Goal: Task Accomplishment & Management: Manage account settings

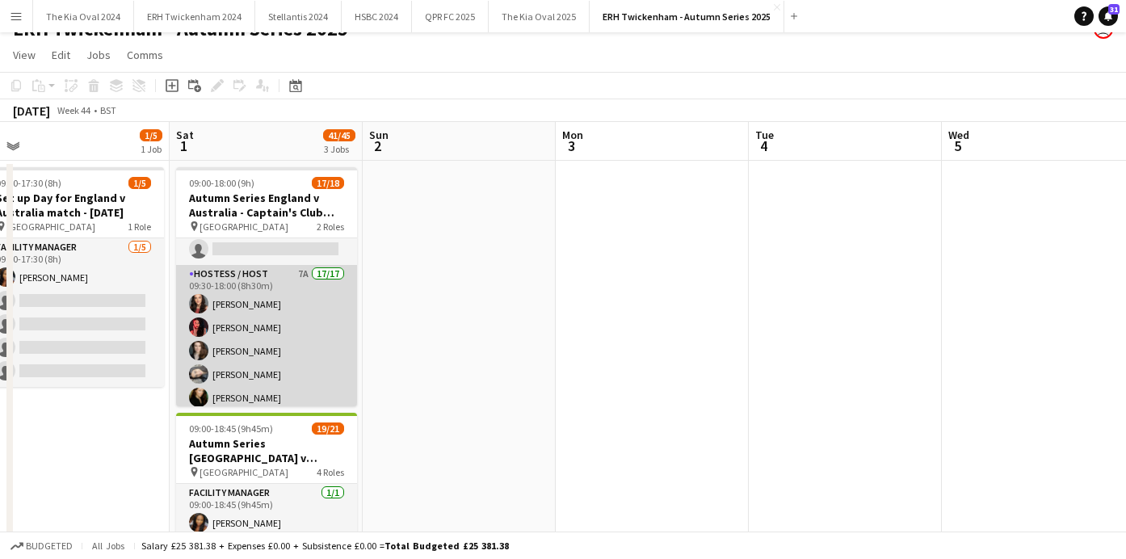
scroll to position [26, 0]
click at [305, 344] on app-card-role "Hostess / Host 7A 17/17 09:30-18:00 (8h30m) [PERSON_NAME] [PERSON_NAME] [PERSON…" at bounding box center [266, 484] width 181 height 435
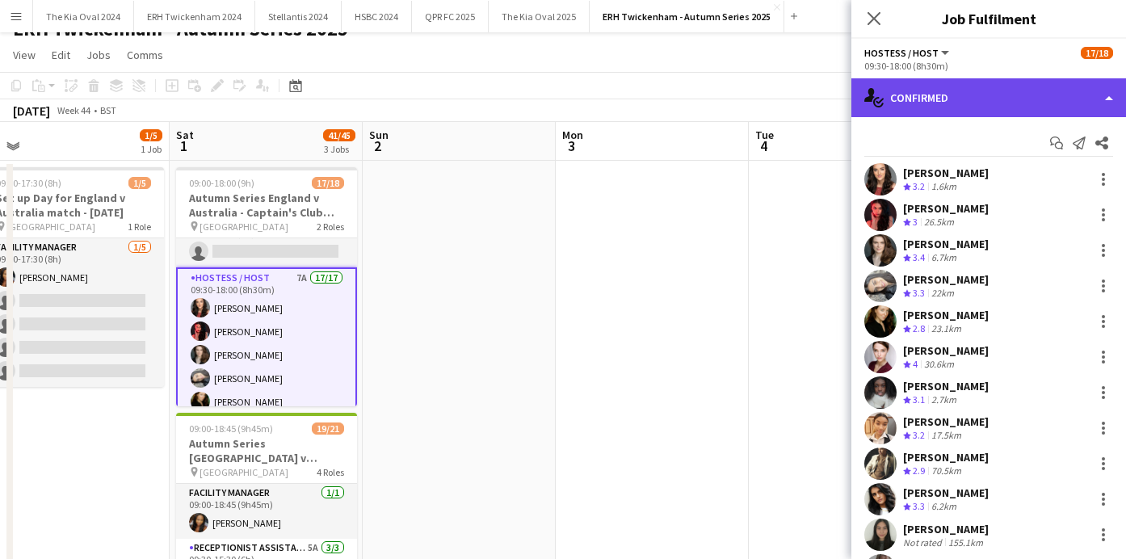
click at [979, 93] on div "single-neutral-actions-check-2 Confirmed" at bounding box center [988, 97] width 275 height 39
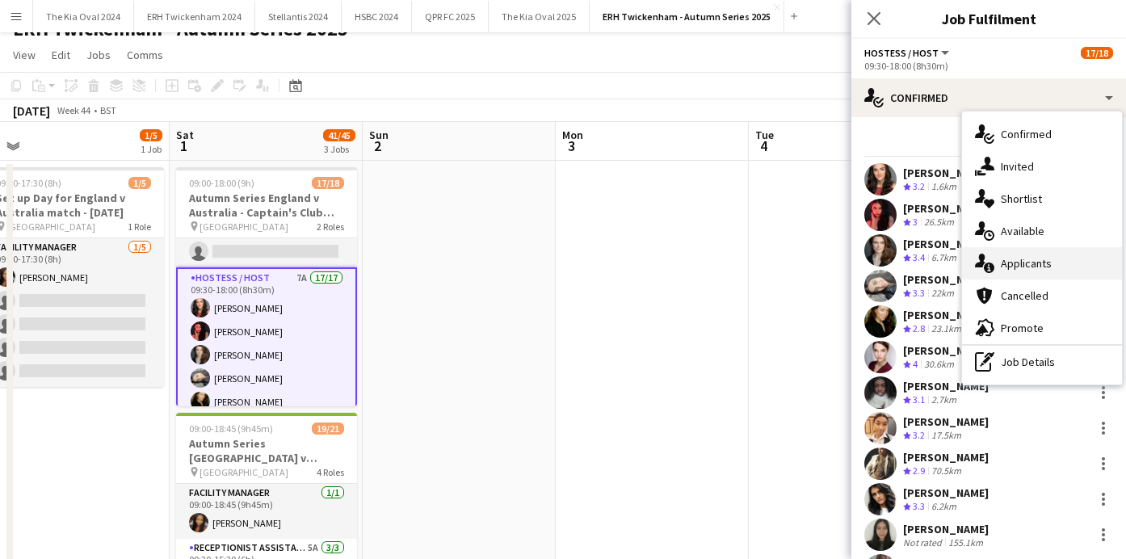
click at [1041, 264] on span "Applicants" at bounding box center [1026, 263] width 51 height 15
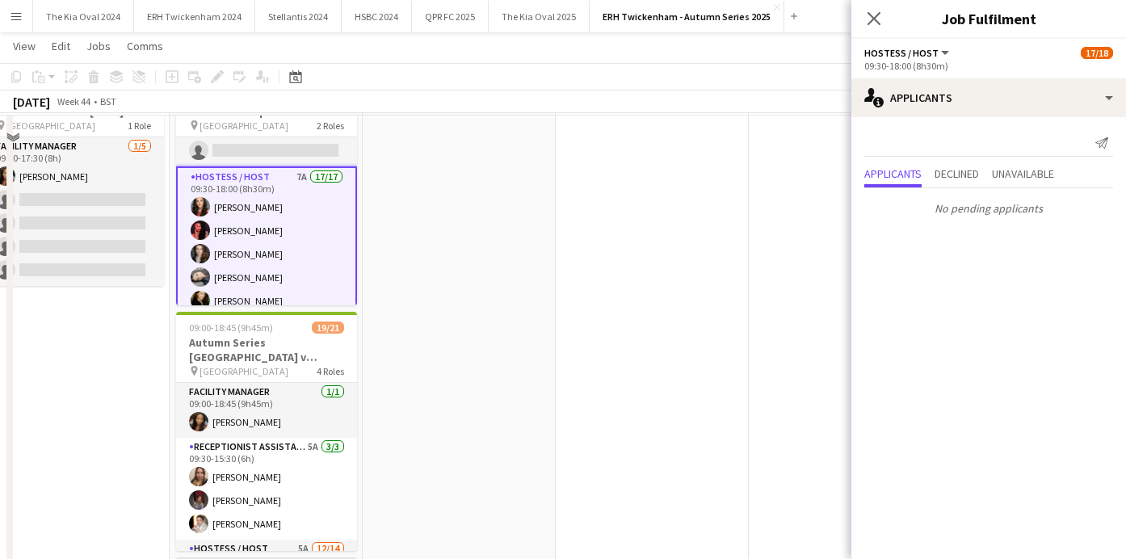
scroll to position [124, 0]
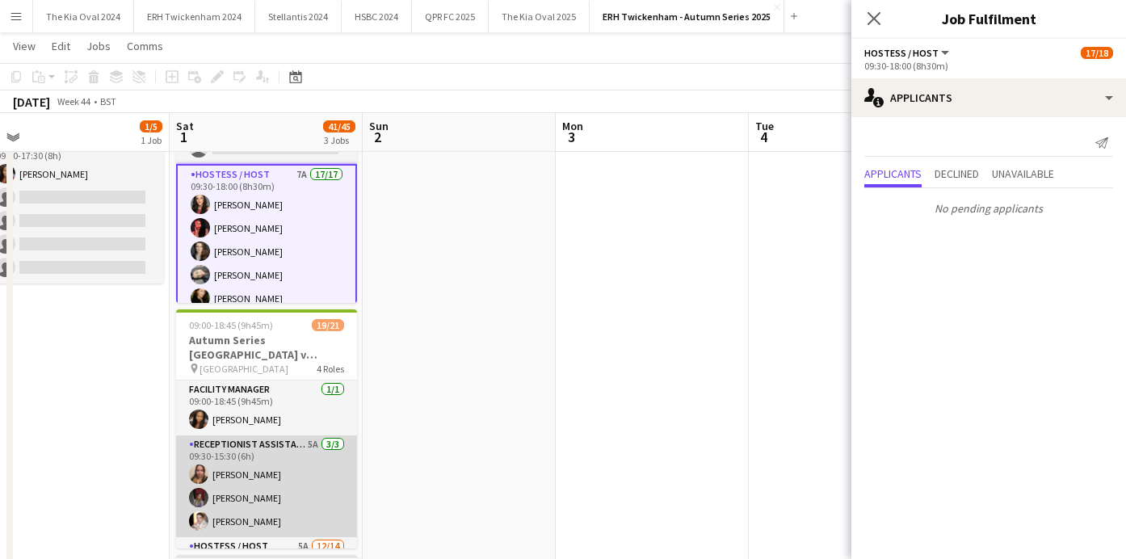
click at [277, 492] on app-card-role "Receptionist Assistant 5A [DATE] 09:30-15:30 (6h) [PERSON_NAME] [PERSON_NAME] […" at bounding box center [266, 486] width 181 height 102
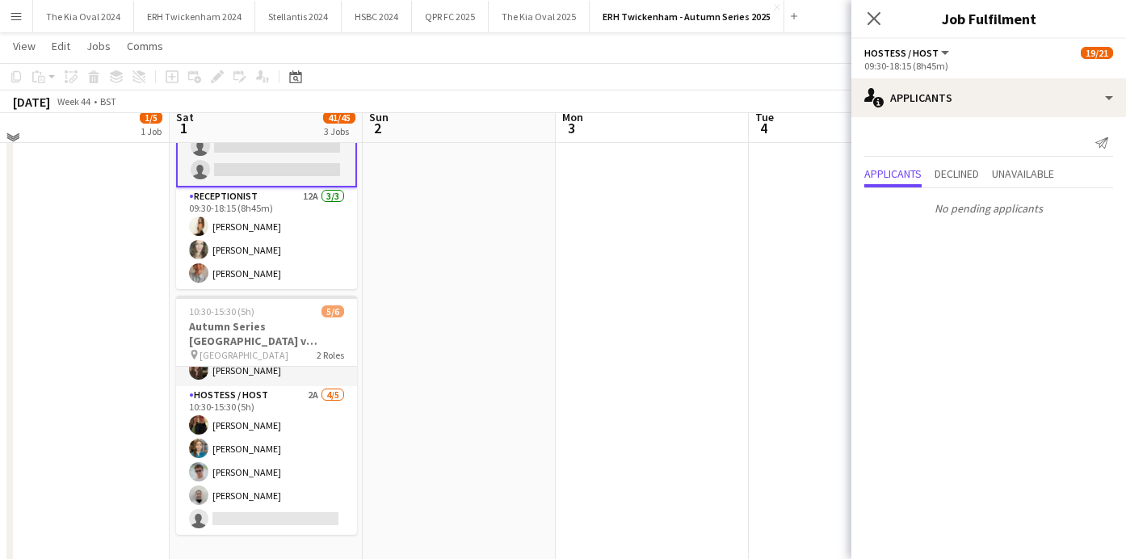
scroll to position [384, 0]
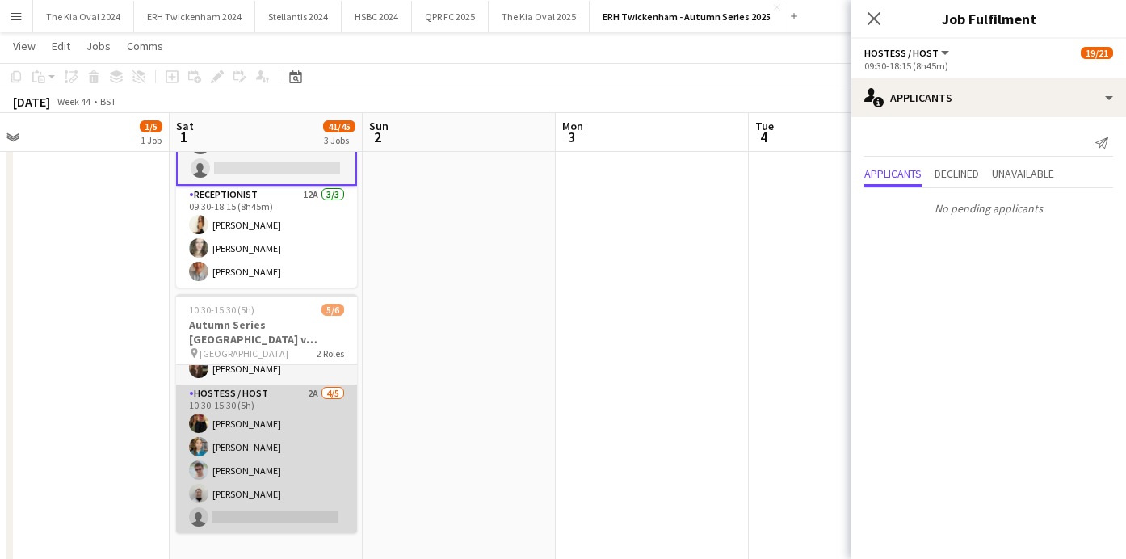
click at [254, 468] on app-card-role "Hostess / Host 2A [DATE] 10:30-15:30 (5h) [PERSON_NAME] [PERSON_NAME] [PERSON_N…" at bounding box center [266, 458] width 181 height 149
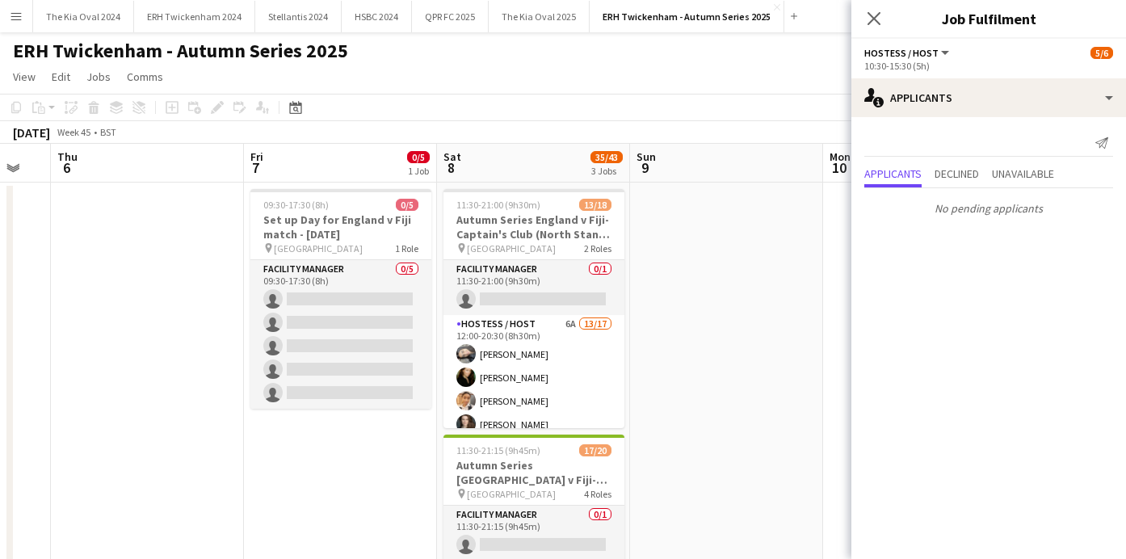
scroll to position [0, 543]
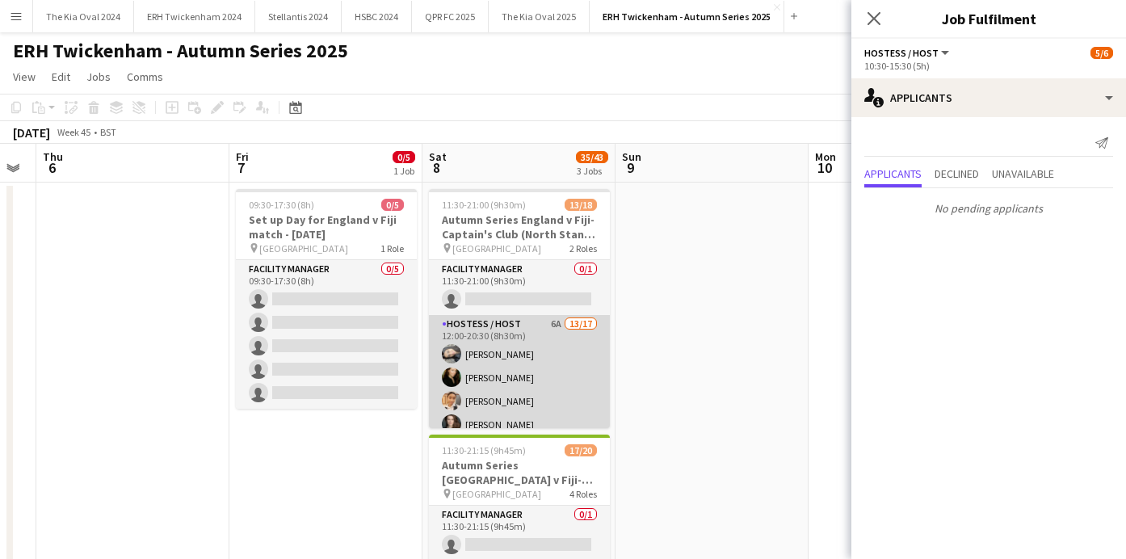
click at [535, 362] on app-card-role "Hostess / Host 6A 13/17 12:00-20:30 (8h30m) [PERSON_NAME] [PERSON_NAME] [PERSON…" at bounding box center [519, 530] width 181 height 430
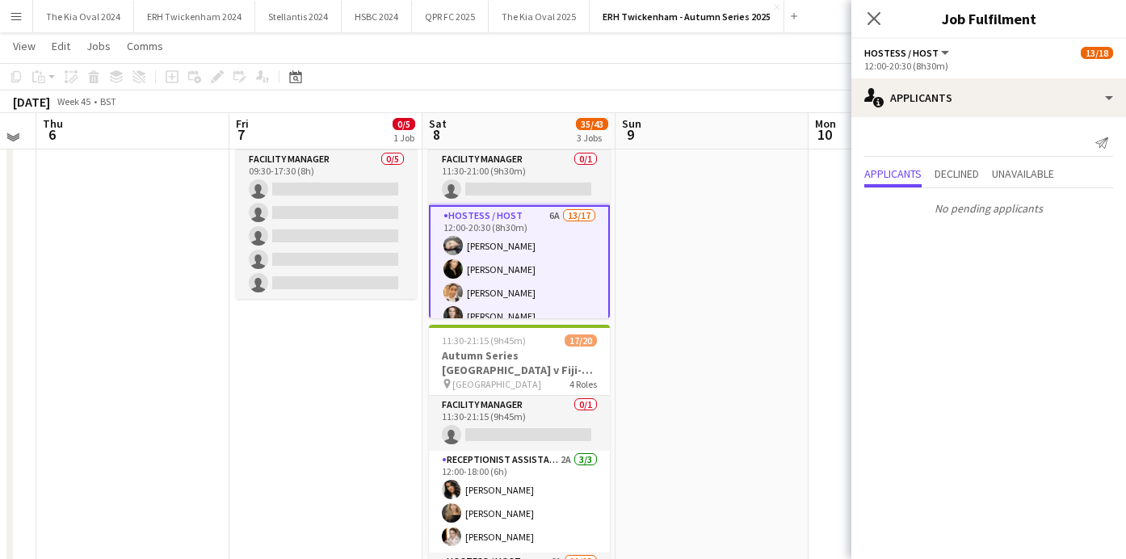
scroll to position [112, 0]
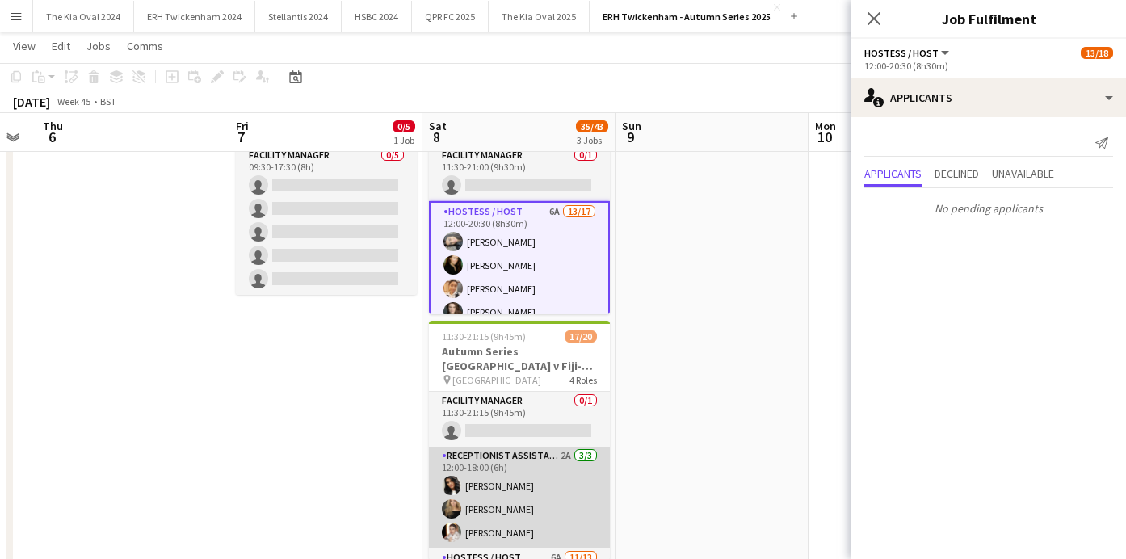
click at [573, 477] on app-card-role "Receptionist Assistant 2A [DATE] 12:00-18:00 (6h) [PERSON_NAME] [PERSON_NAME] […" at bounding box center [519, 498] width 181 height 102
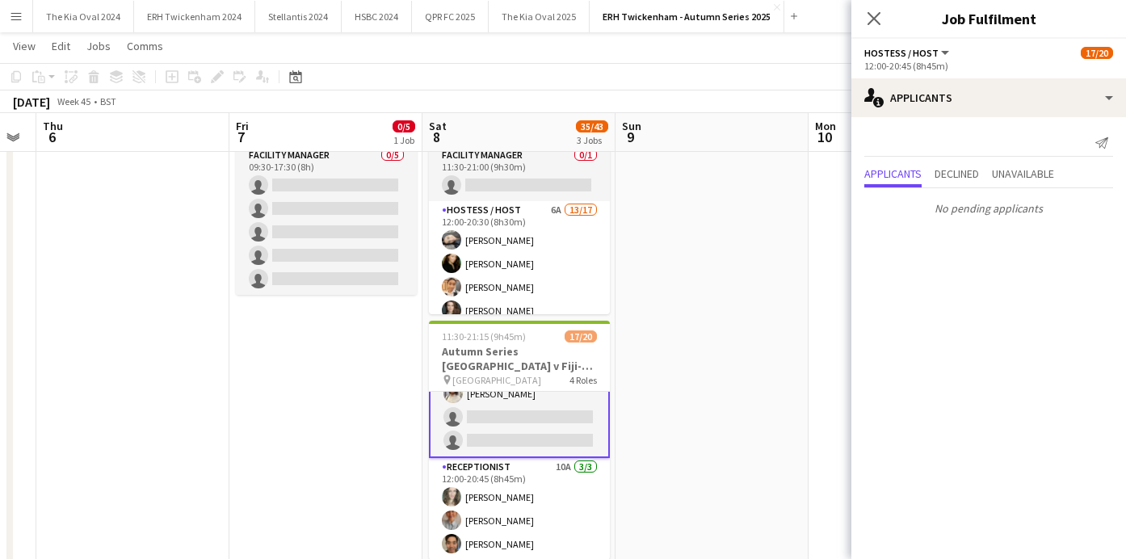
click at [573, 477] on app-card-role "Receptionist 10A [DATE] 12:00-20:45 (8h45m) [PERSON_NAME] [PERSON_NAME] Sheveka…" at bounding box center [519, 509] width 181 height 102
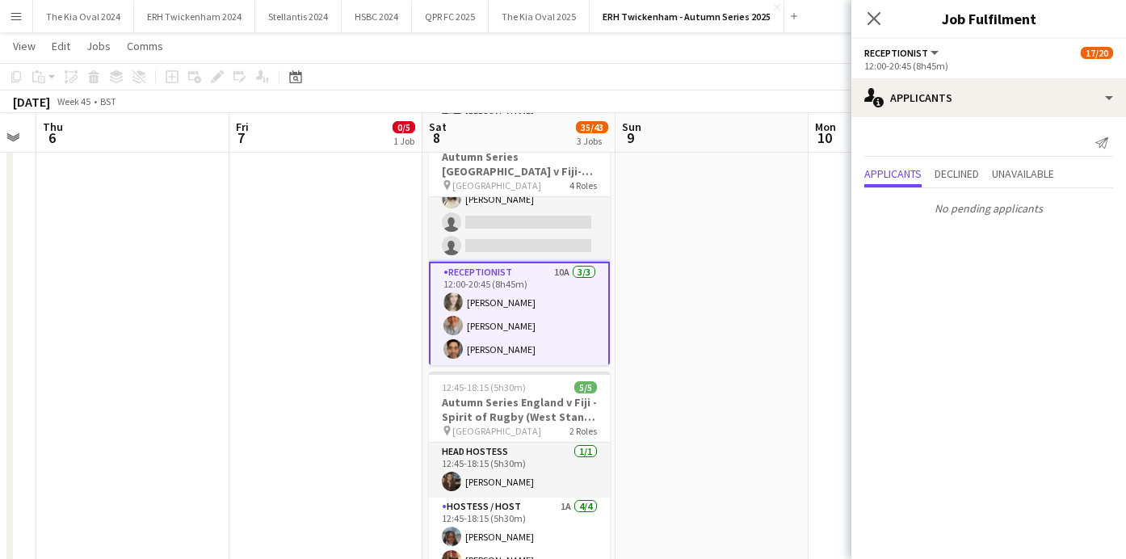
scroll to position [308, 0]
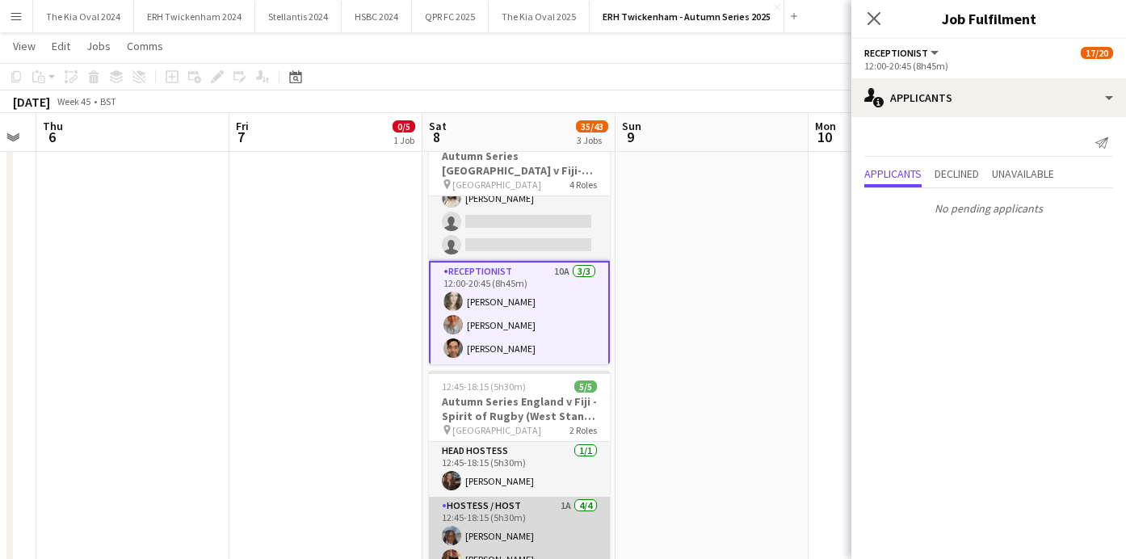
click at [573, 523] on app-card-role "Hostess / Host 1A [DATE] 12:45-18:15 (5h30m) [PERSON_NAME] [PERSON_NAME] [PERSO…" at bounding box center [519, 562] width 181 height 130
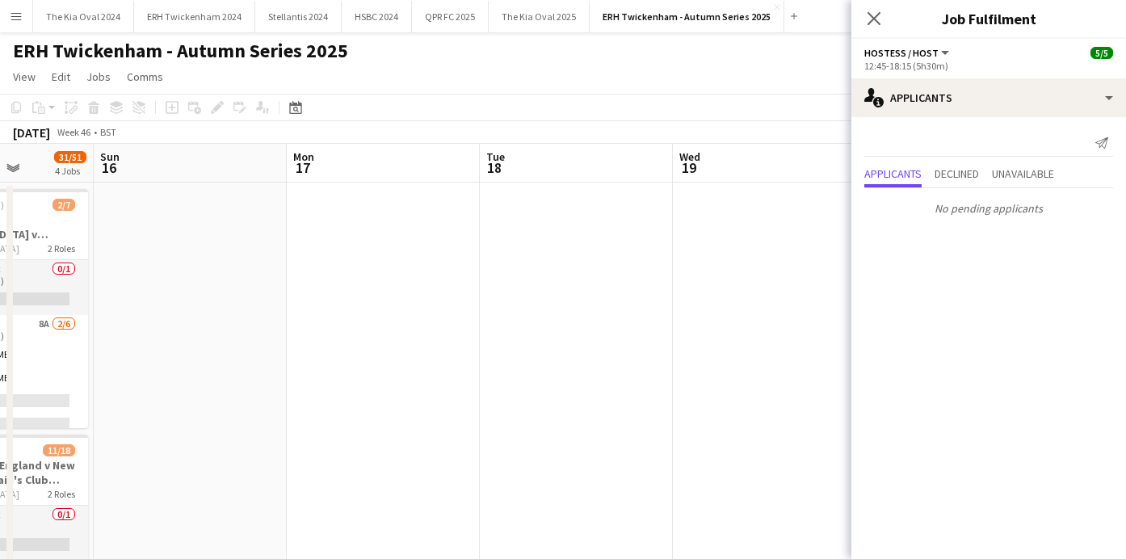
scroll to position [0, 498]
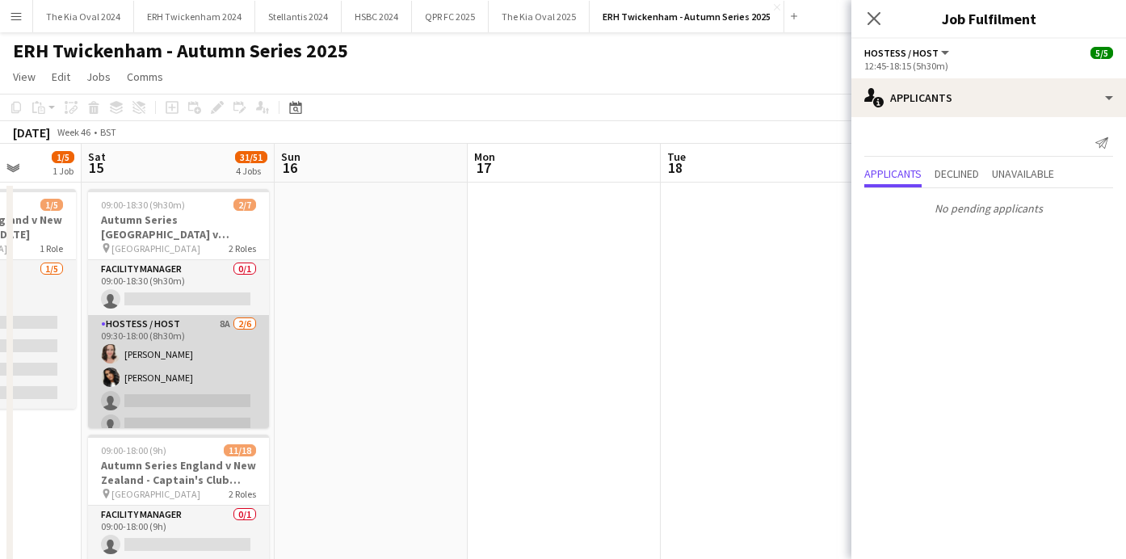
click at [191, 351] on app-card-role "Hostess / Host 8A [DATE] 09:30-18:00 (8h30m) [PERSON_NAME] [PERSON_NAME] single…" at bounding box center [178, 401] width 181 height 172
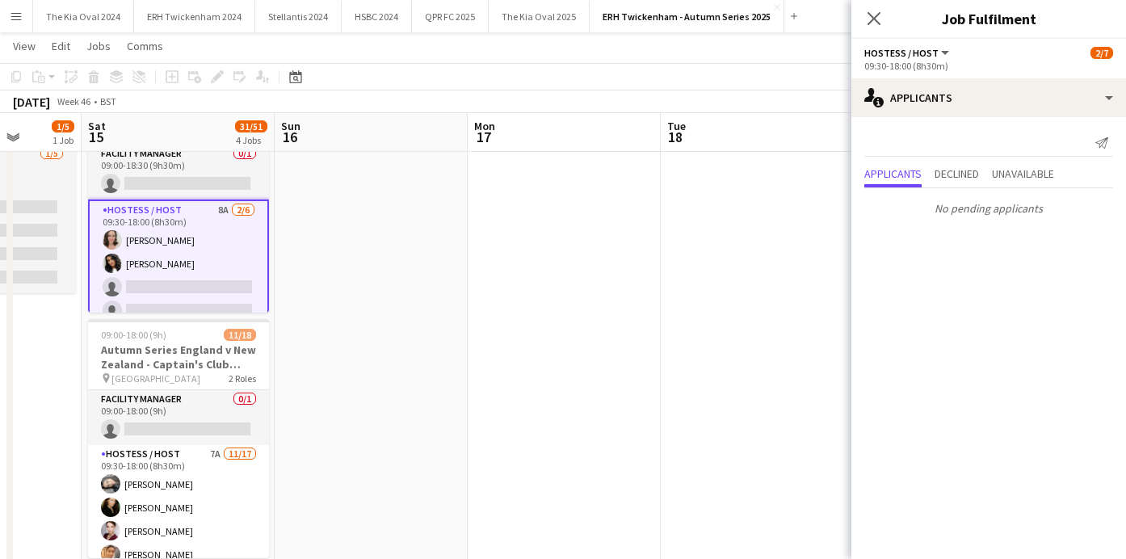
scroll to position [113, 0]
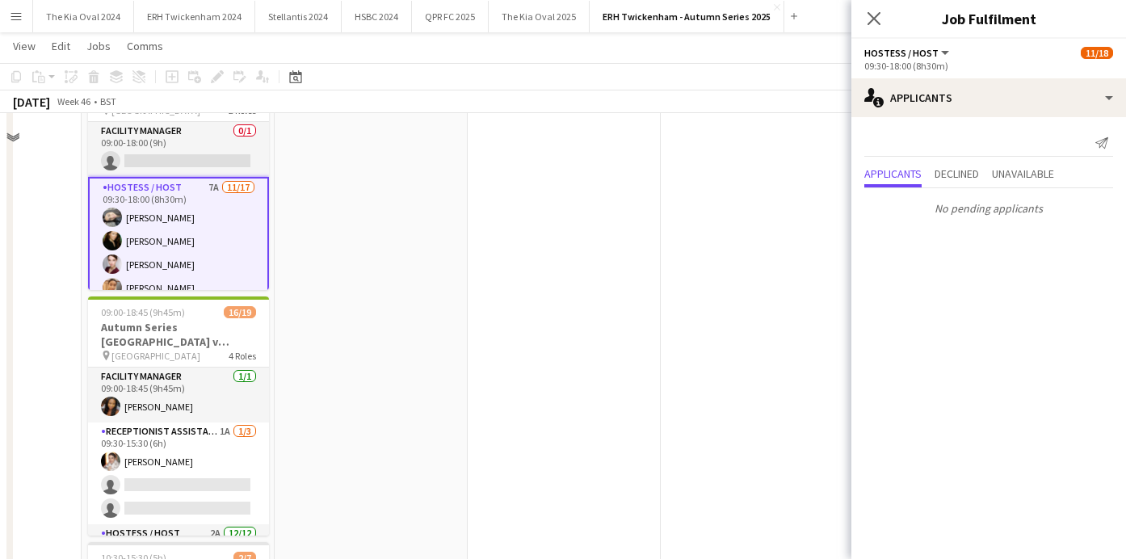
scroll to position [393, 0]
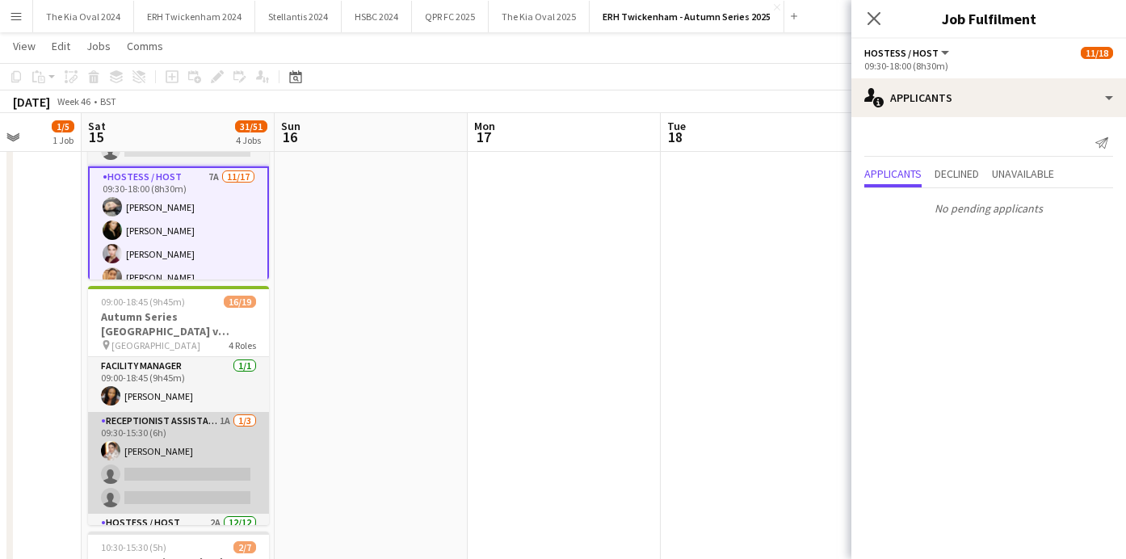
click at [223, 476] on app-card-role "Receptionist Assistant 1A [DATE] 09:30-15:30 (6h) [PERSON_NAME] single-neutral-…" at bounding box center [178, 463] width 181 height 102
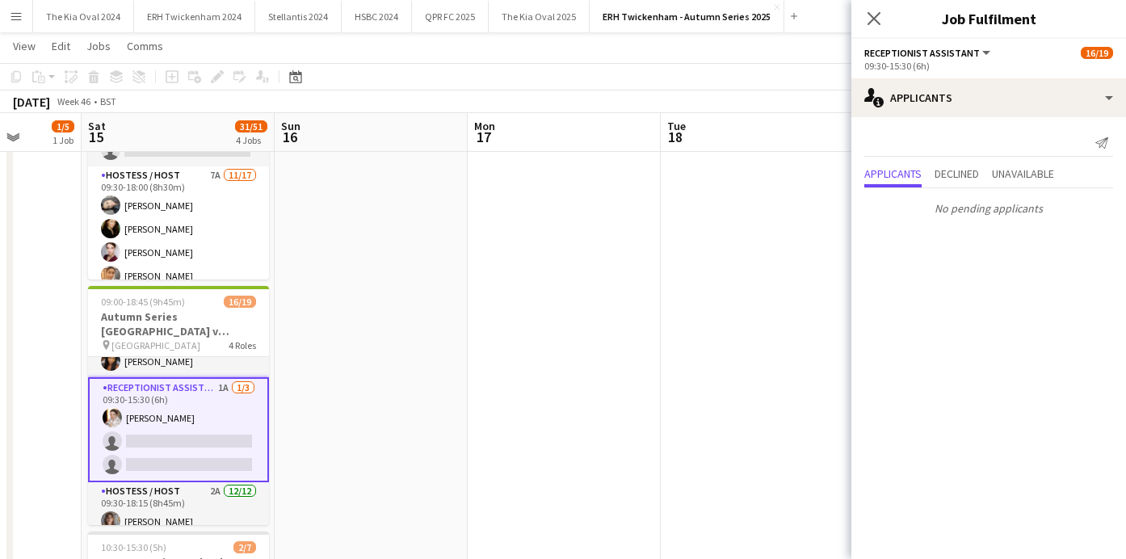
scroll to position [52, 0]
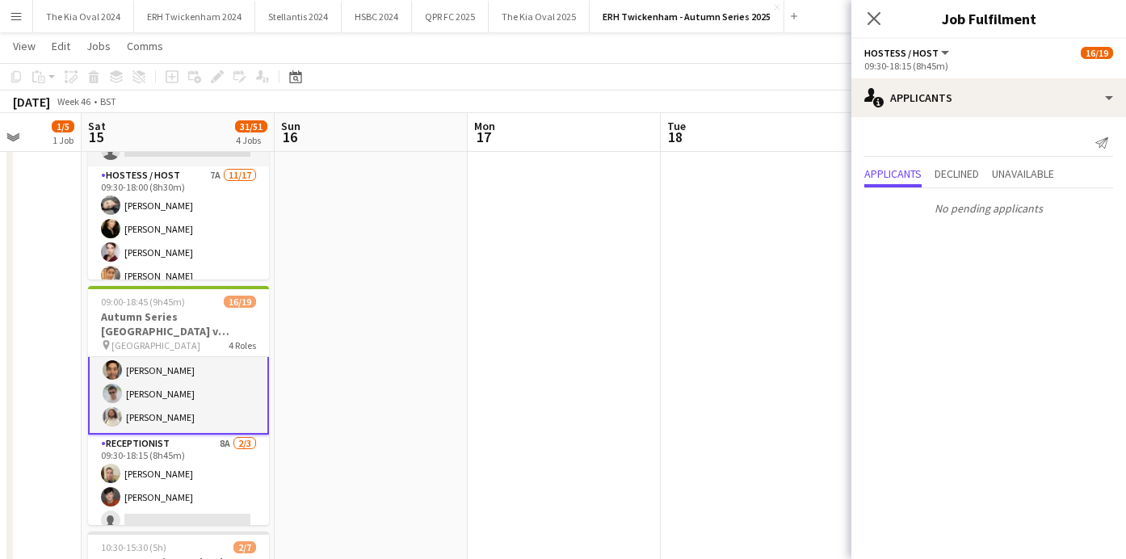
click at [223, 476] on app-card-role "Receptionist 8A [DATE] 09:30-18:15 (8h45m) [PERSON_NAME] [PERSON_NAME] single-n…" at bounding box center [178, 486] width 181 height 102
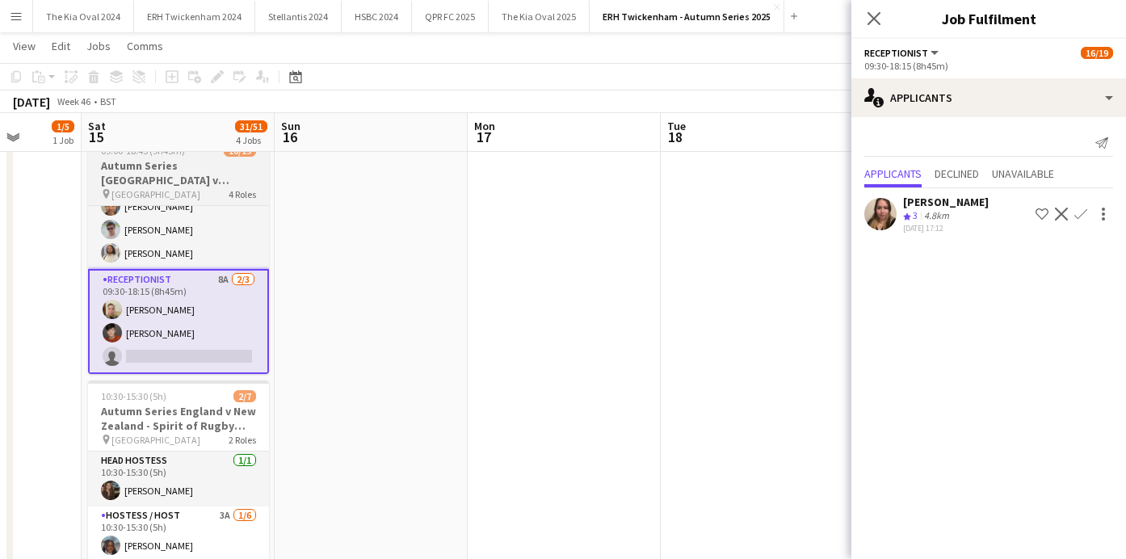
scroll to position [59, 0]
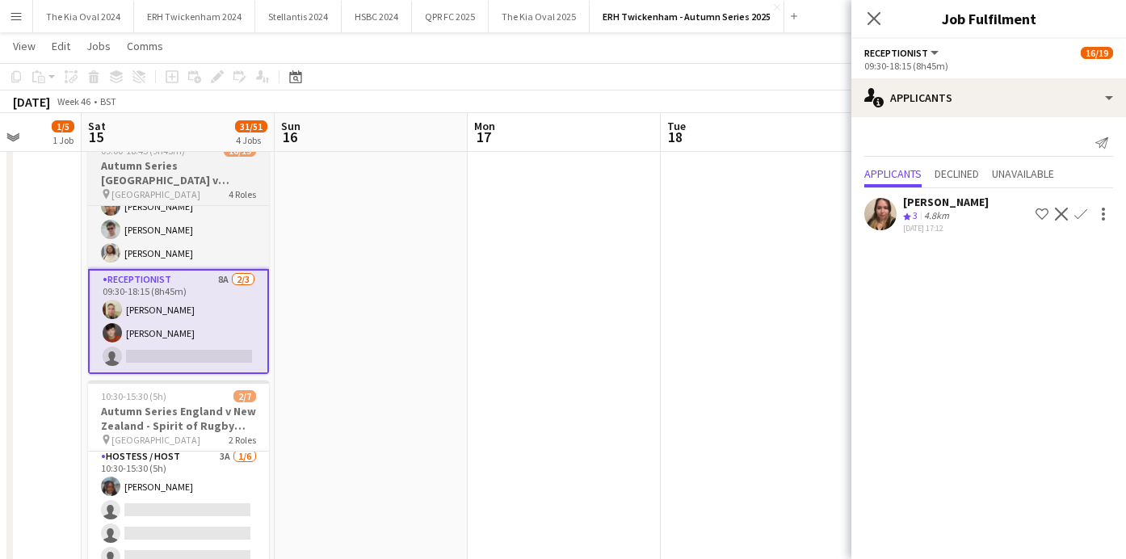
click at [223, 476] on app-card-role "Hostess / Host 3A [DATE] 10:30-15:30 (5h) [PERSON_NAME] single-neutral-actions …" at bounding box center [178, 533] width 181 height 172
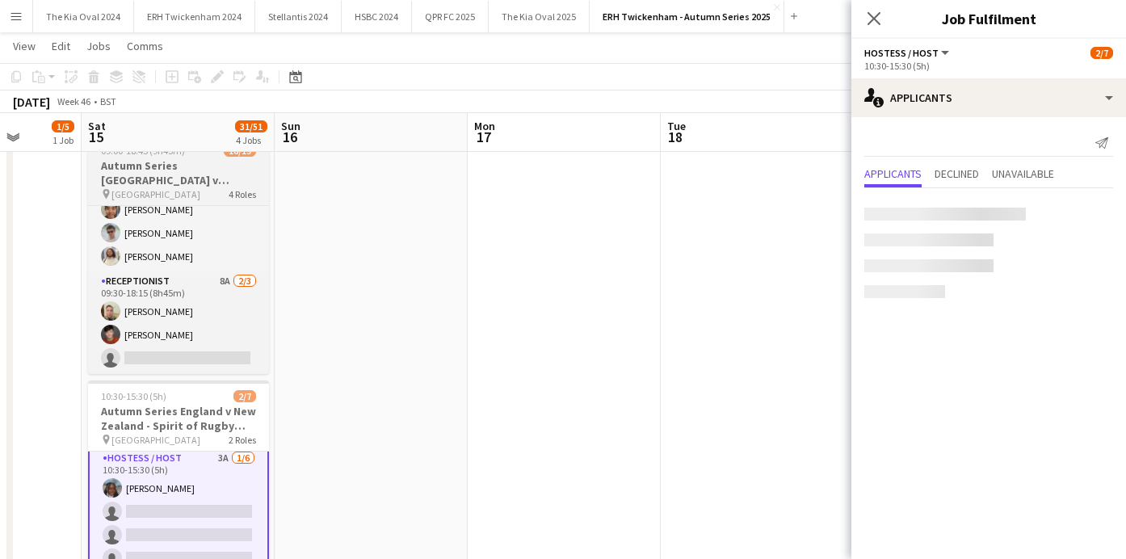
scroll to position [61, 0]
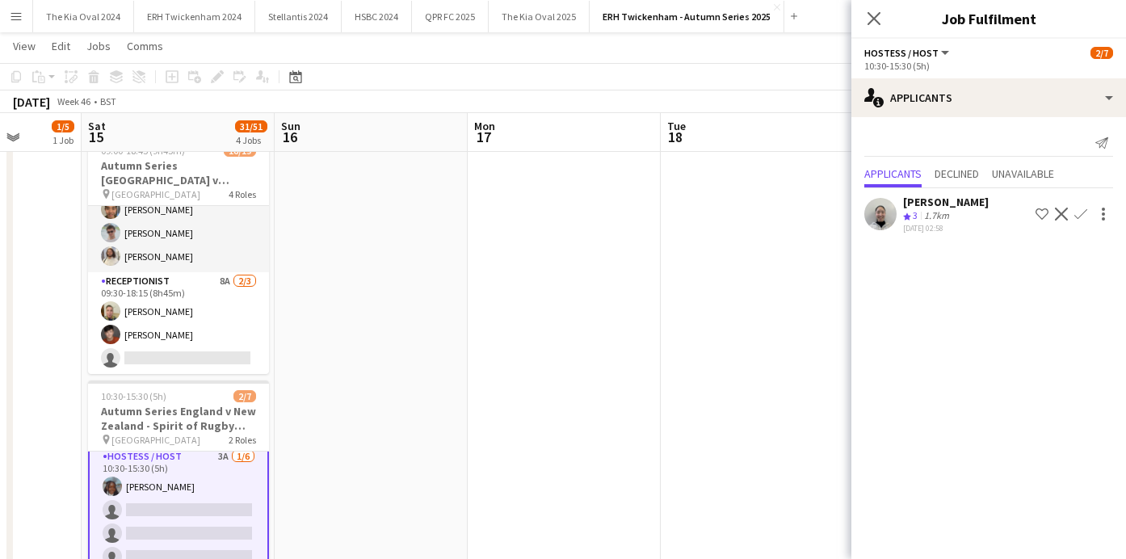
click at [1083, 212] on app-icon "Confirm" at bounding box center [1080, 214] width 13 height 13
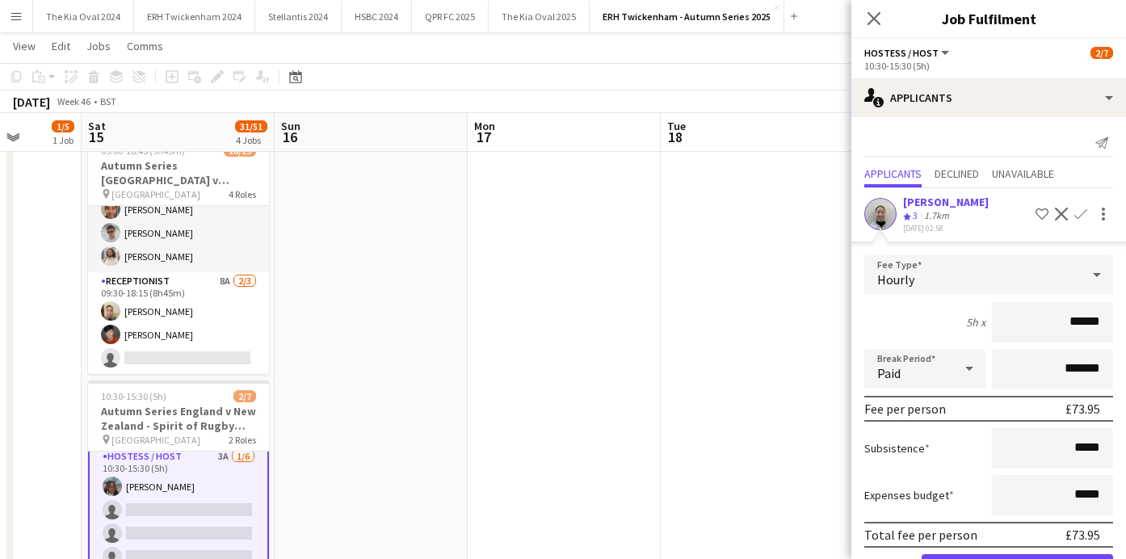
click button "Confirm" at bounding box center [1017, 570] width 191 height 32
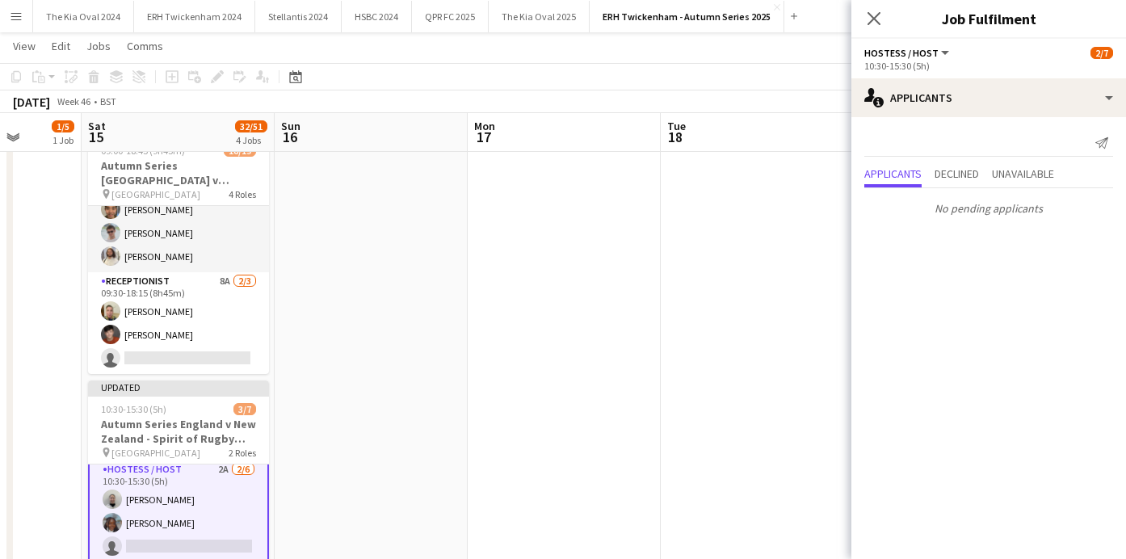
click at [456, 397] on app-date-cell at bounding box center [371, 144] width 193 height 1014
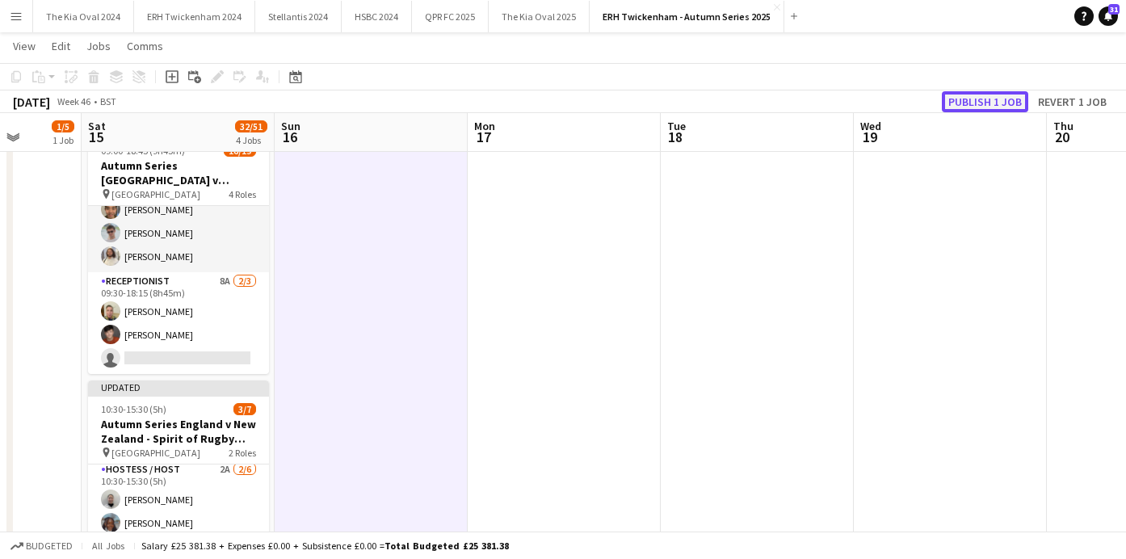
click at [1018, 97] on button "Publish 1 job" at bounding box center [985, 101] width 86 height 21
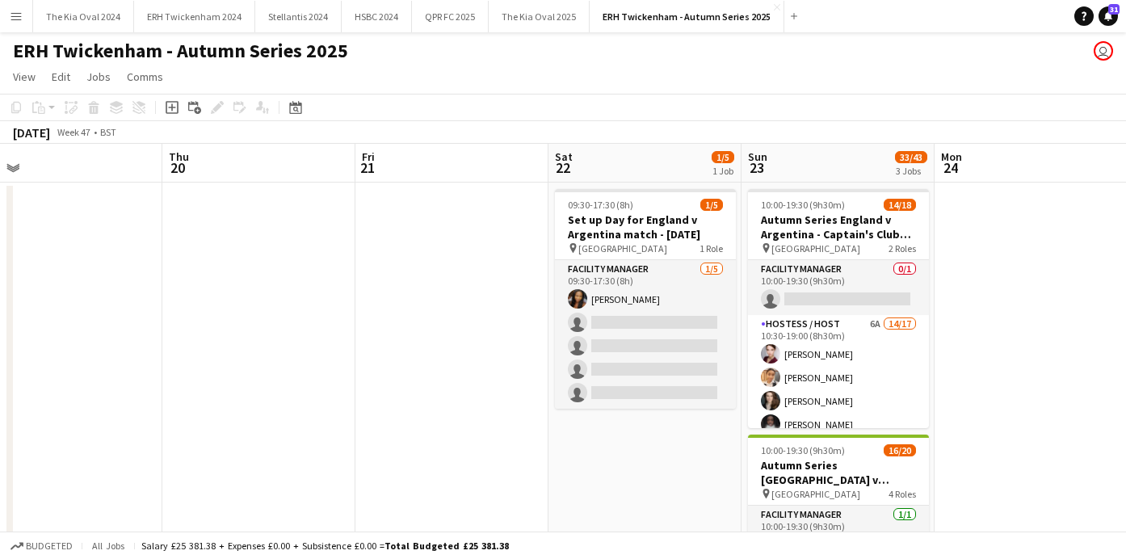
scroll to position [0, 614]
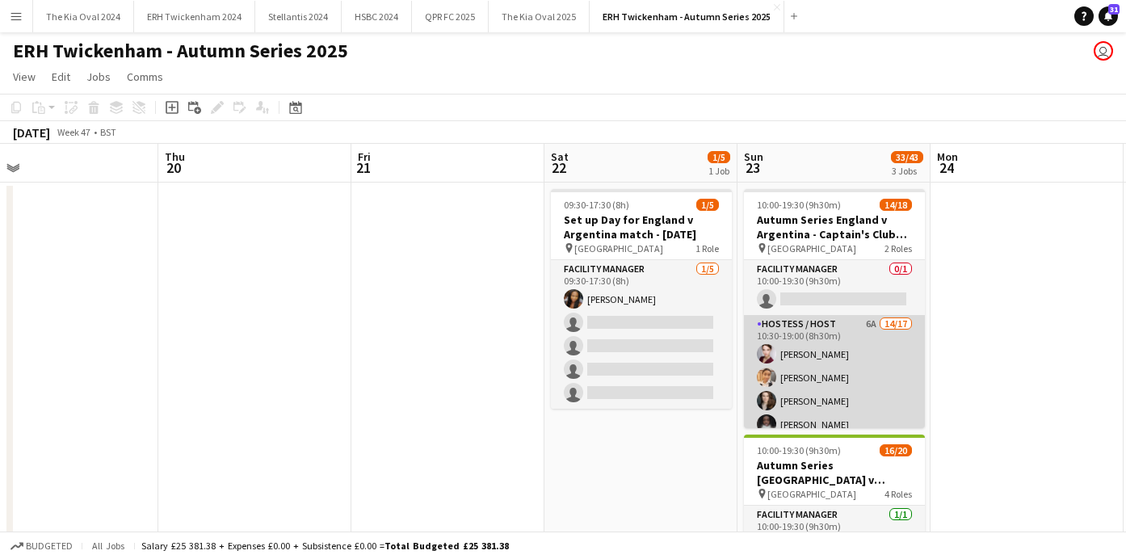
click at [871, 356] on app-card-role "Hostess / Host 6A 14/17 10:30-19:00 (8h30m) [PERSON_NAME] [PERSON_NAME] [PERSON…" at bounding box center [834, 530] width 181 height 430
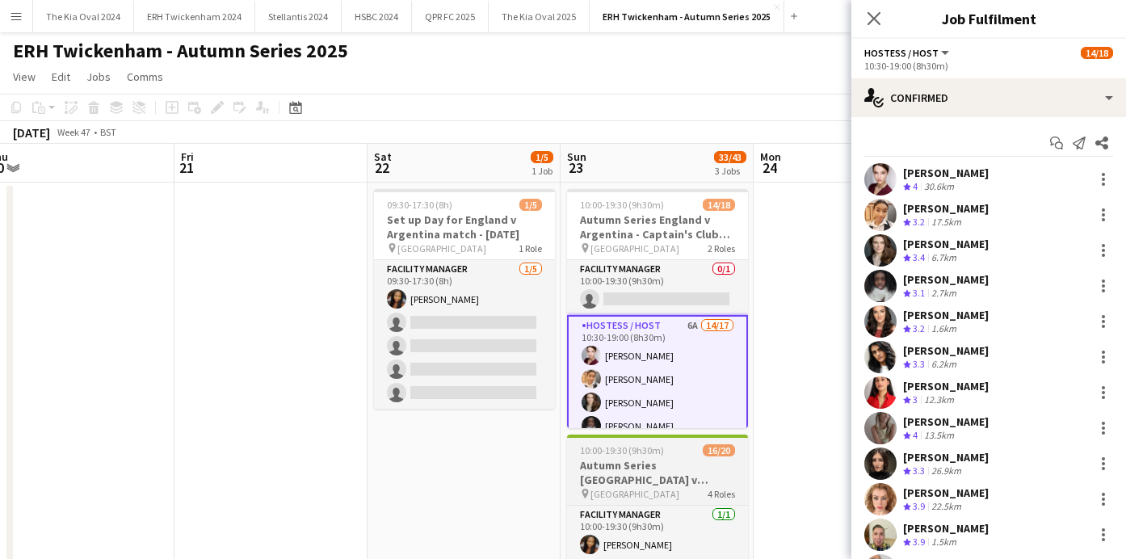
scroll to position [0, 598]
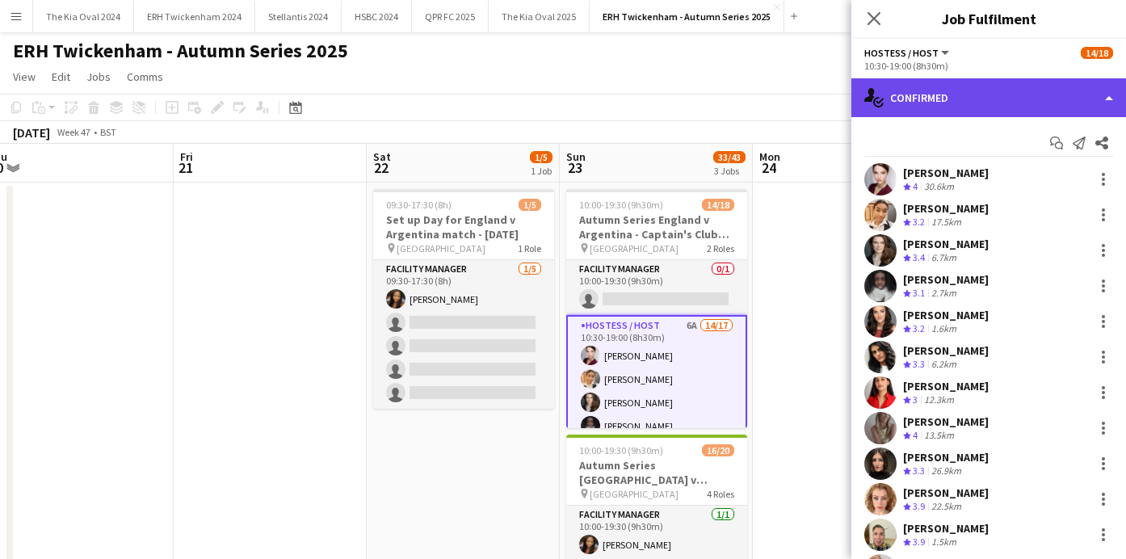
click at [974, 94] on div "single-neutral-actions-check-2 Confirmed" at bounding box center [988, 97] width 275 height 39
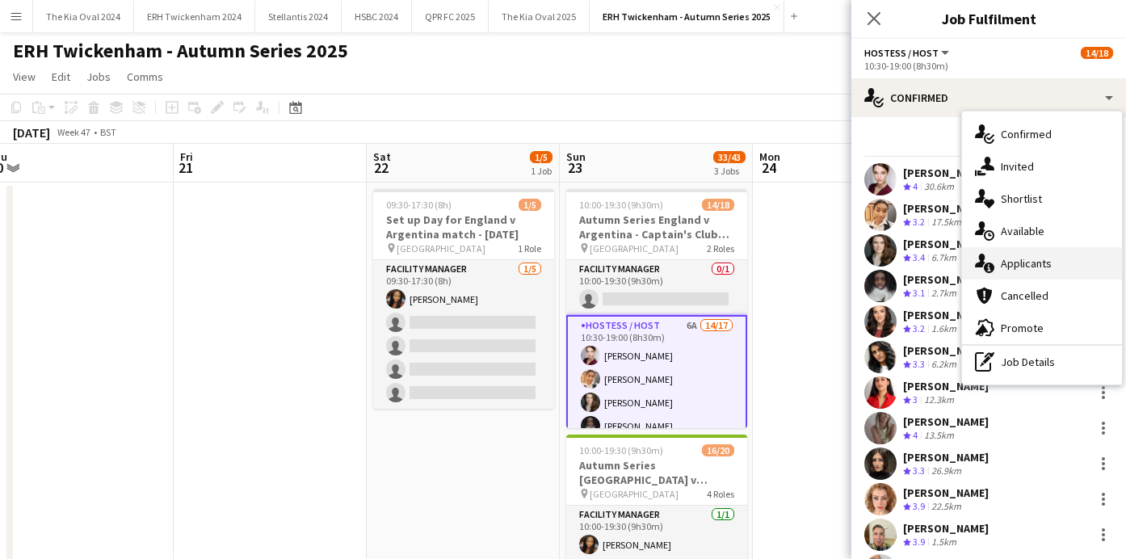
click at [1019, 268] on span "Applicants" at bounding box center [1026, 263] width 51 height 15
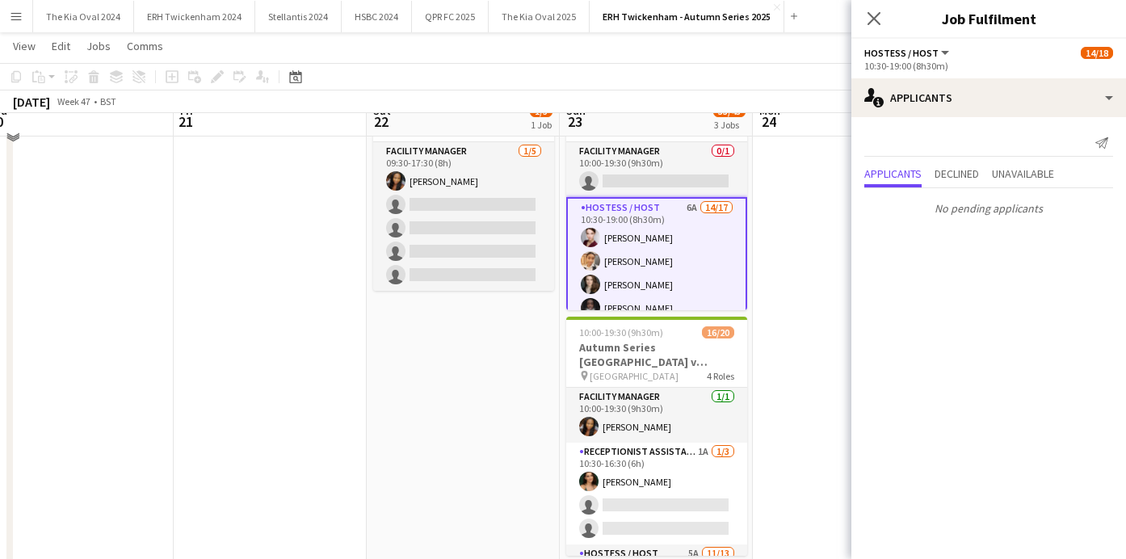
scroll to position [120, 0]
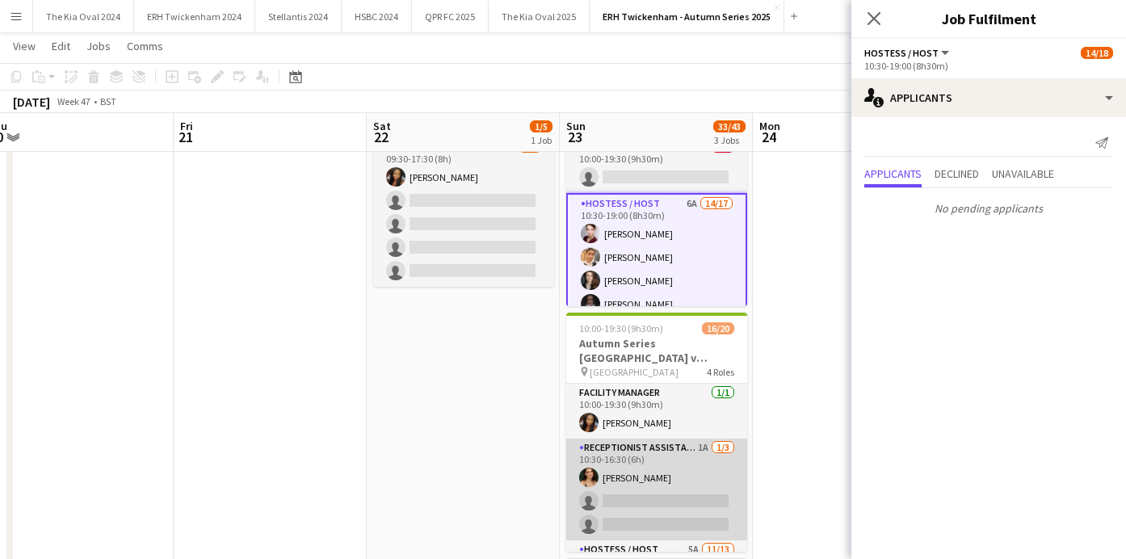
click at [680, 476] on app-card-role "Receptionist Assistant 1A [DATE] 10:30-16:30 (6h) [PERSON_NAME] single-neutral-…" at bounding box center [656, 490] width 181 height 102
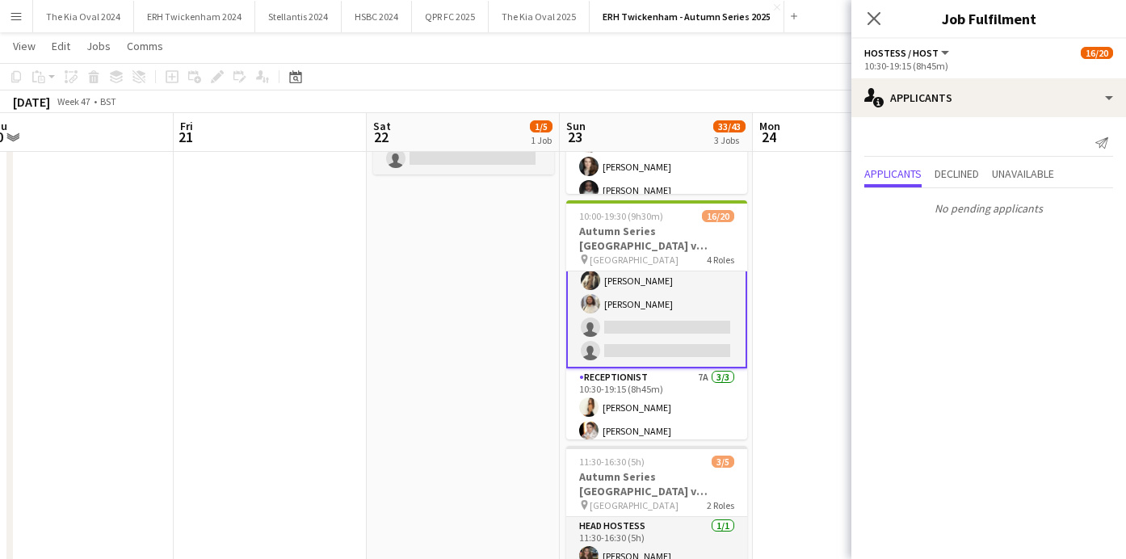
scroll to position [430, 0]
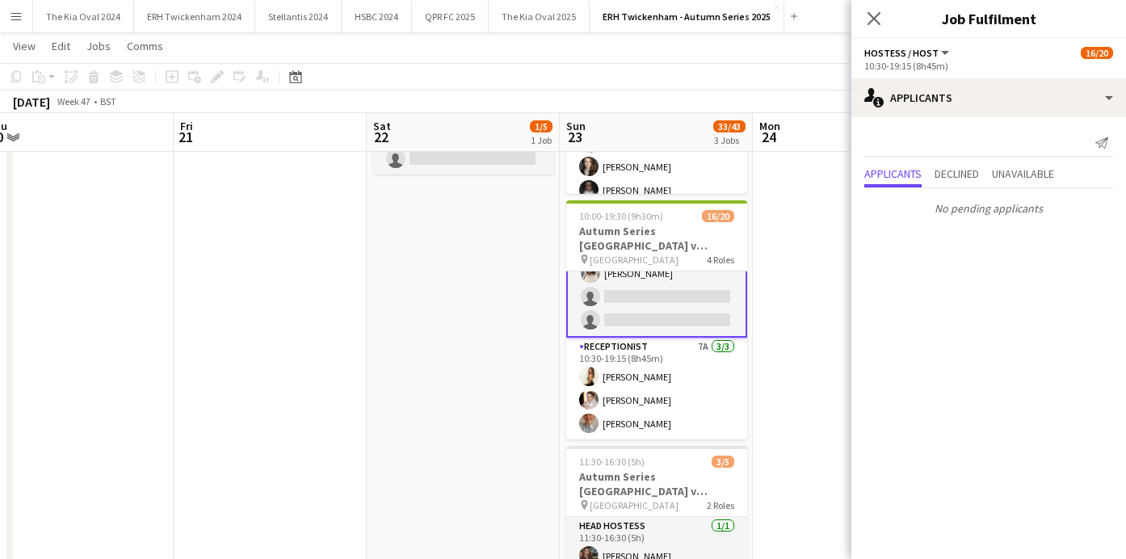
click at [673, 415] on app-card-role "Receptionist 7A [DATE] 10:30-19:15 (8h45m) [PERSON_NAME] [PERSON_NAME]" at bounding box center [656, 389] width 181 height 102
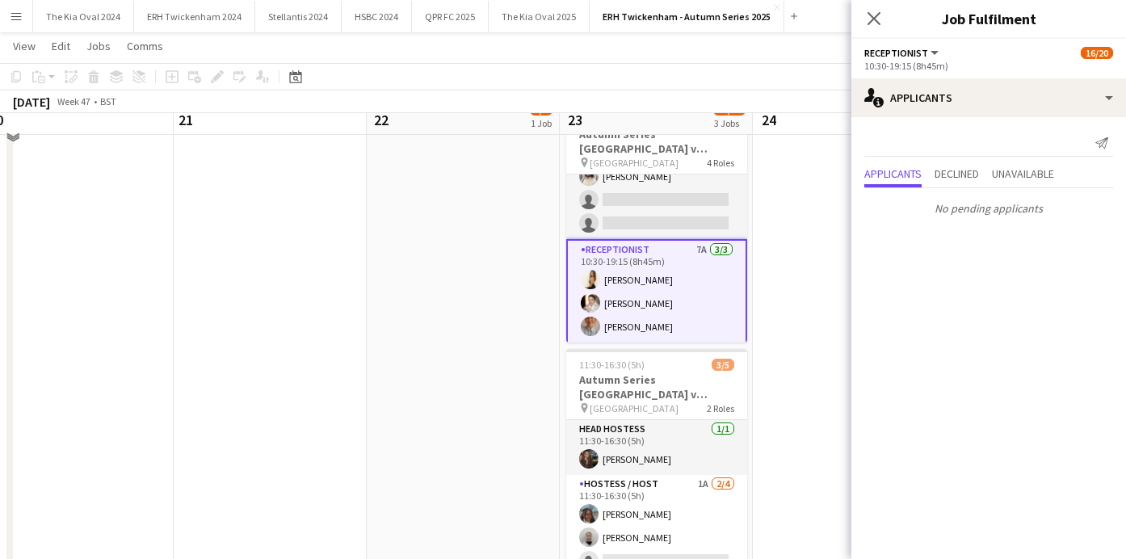
scroll to position [344, 0]
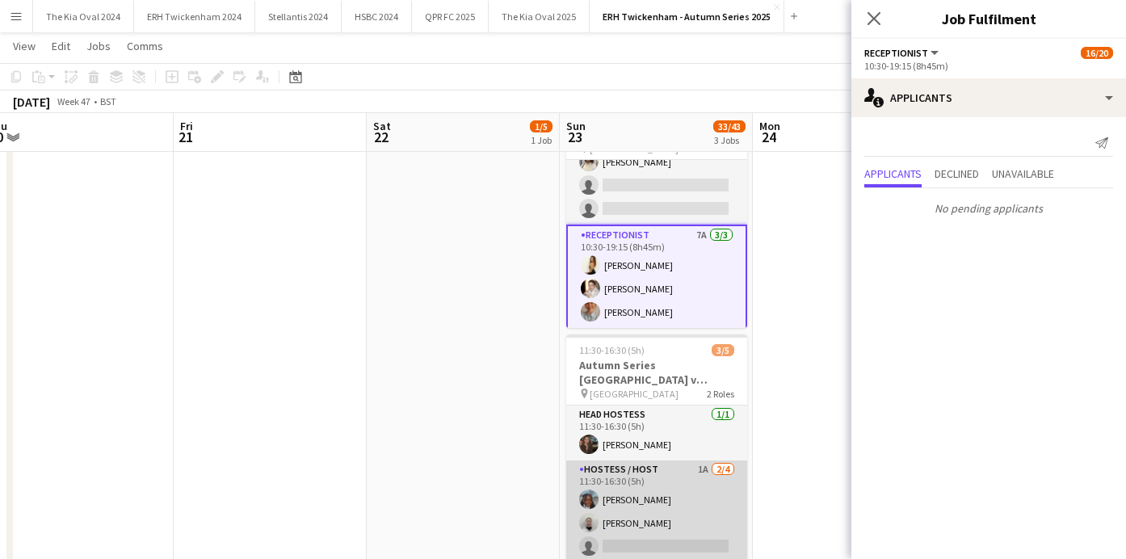
click at [702, 516] on app-card-role "Hostess / Host 1A [DATE] 11:30-16:30 (5h) [PERSON_NAME] [PERSON_NAME] single-ne…" at bounding box center [656, 522] width 181 height 125
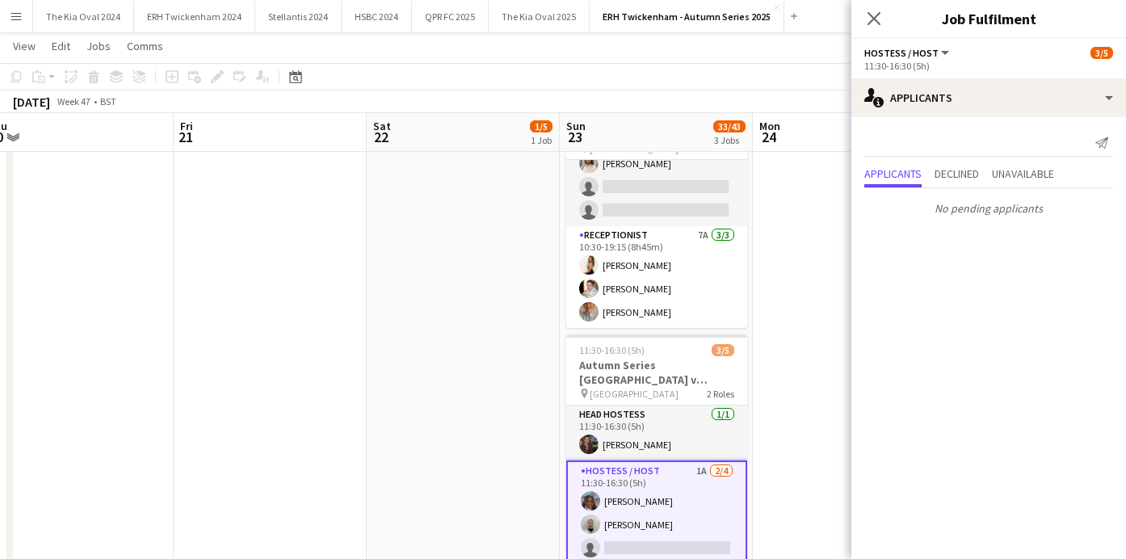
click at [771, 431] on app-date-cell at bounding box center [849, 344] width 193 height 1014
